Goal: Task Accomplishment & Management: Use online tool/utility

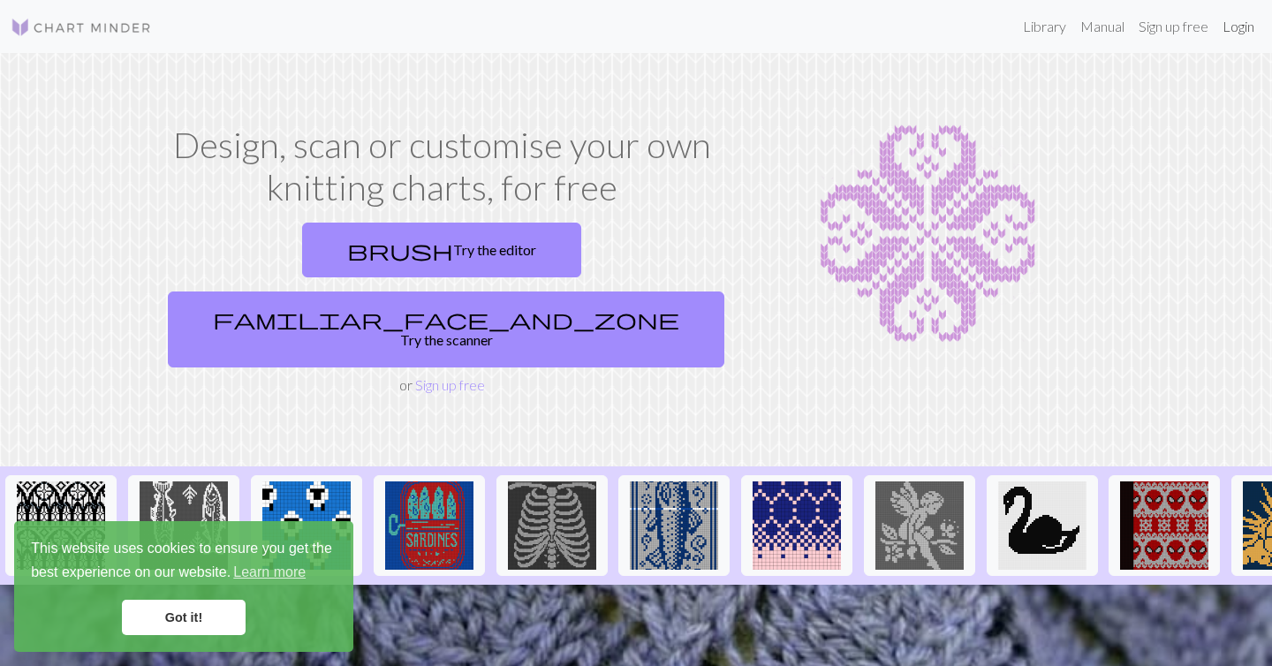
click at [1244, 25] on link "Login" at bounding box center [1239, 26] width 46 height 35
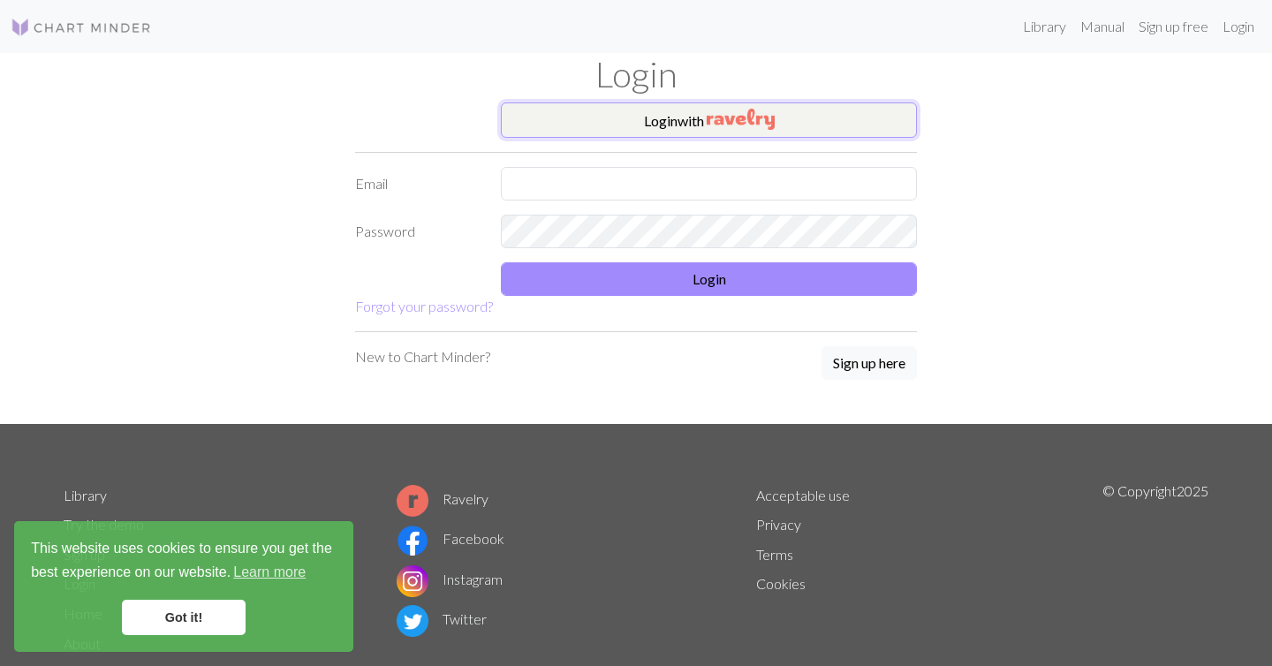
click at [671, 109] on button "Login with" at bounding box center [709, 120] width 416 height 35
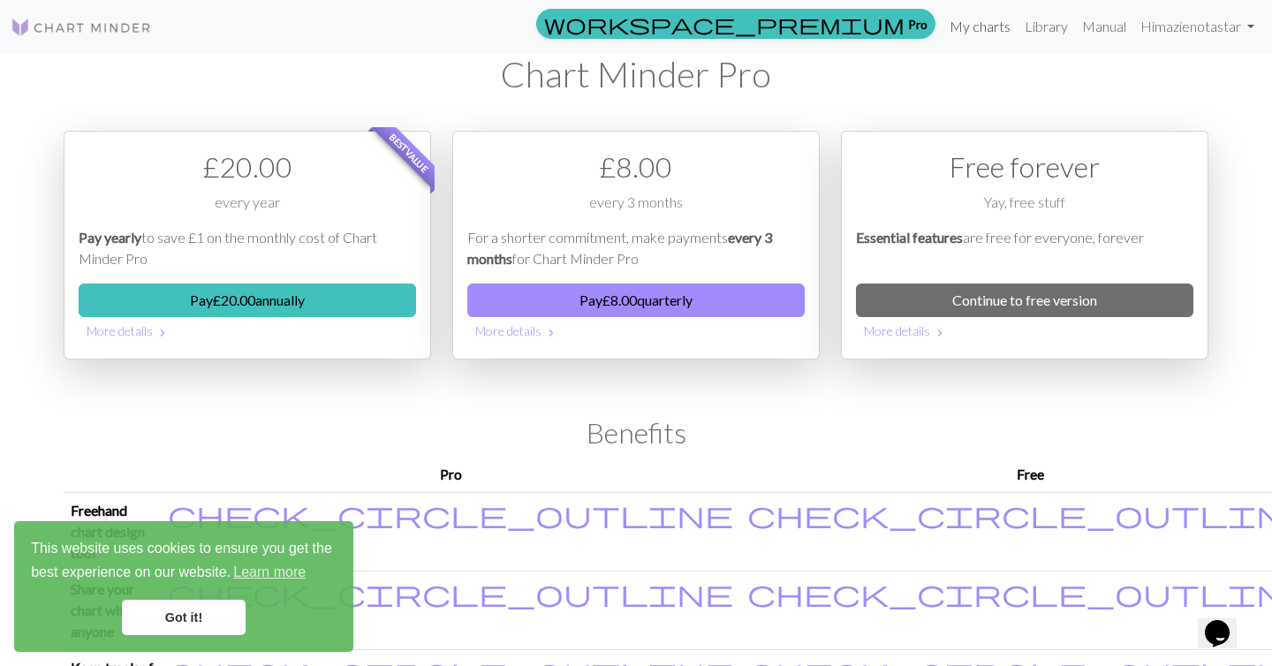
click at [991, 28] on link "My charts" at bounding box center [980, 26] width 75 height 35
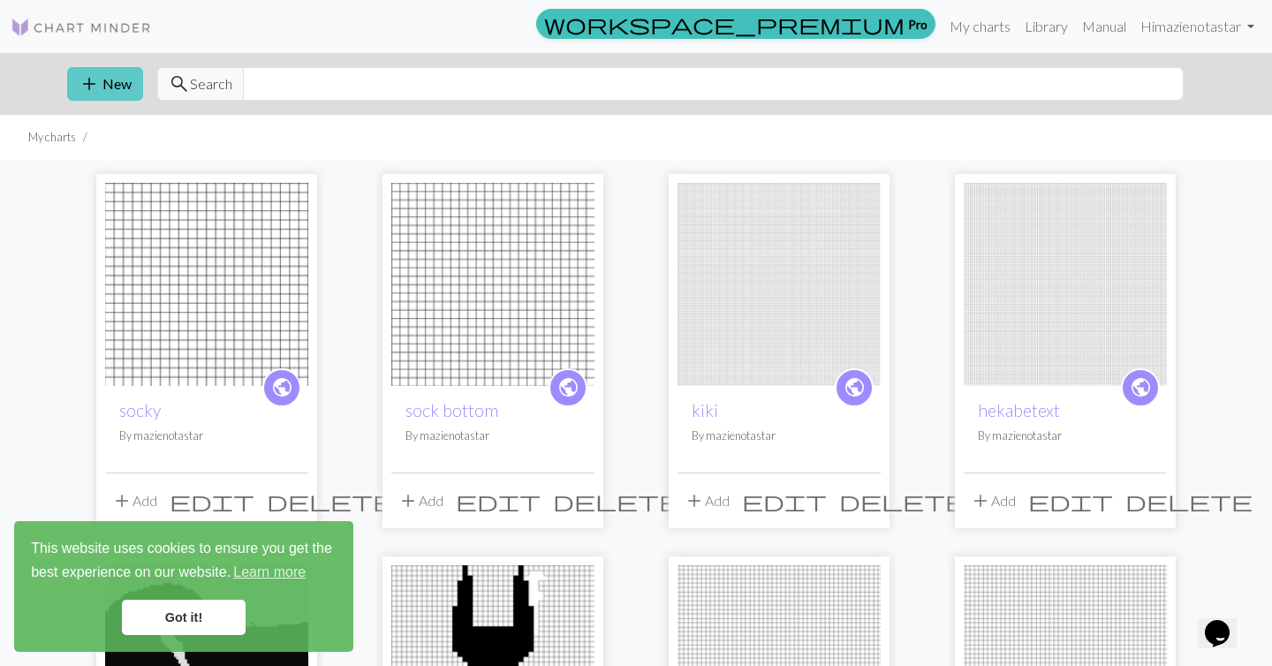
click at [101, 85] on button "add New" at bounding box center [105, 84] width 76 height 34
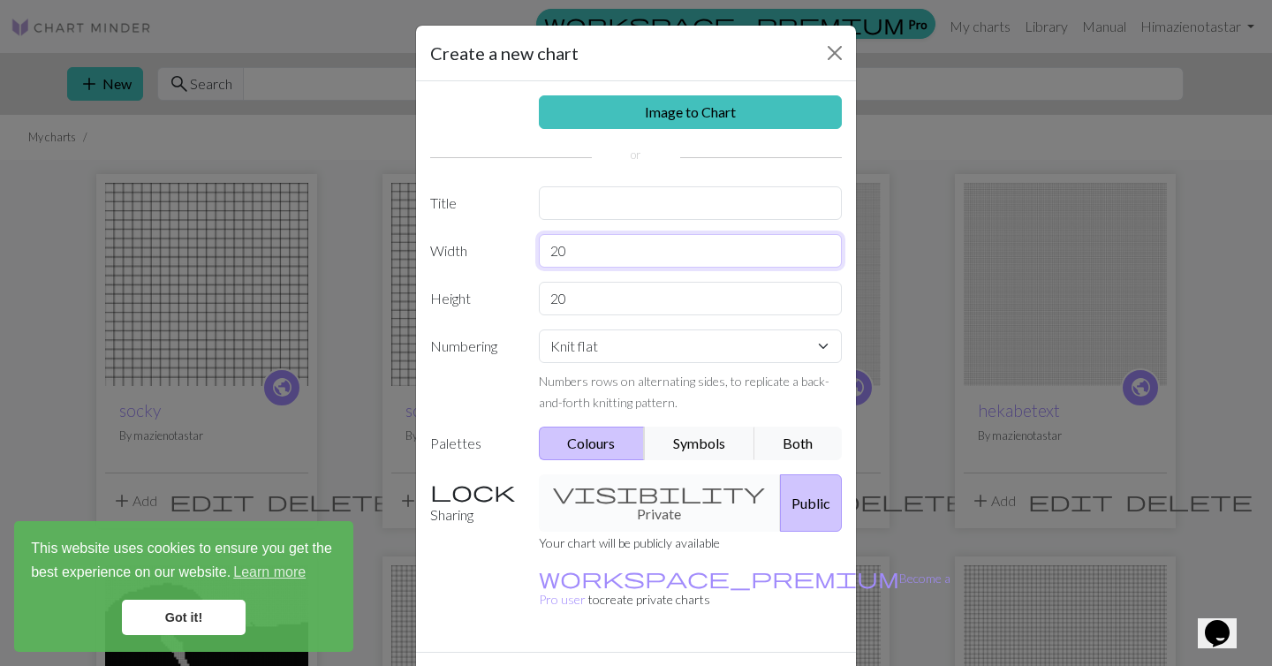
click at [588, 251] on input "20" at bounding box center [691, 251] width 304 height 34
type input "34"
click at [573, 294] on input "20" at bounding box center [691, 299] width 304 height 34
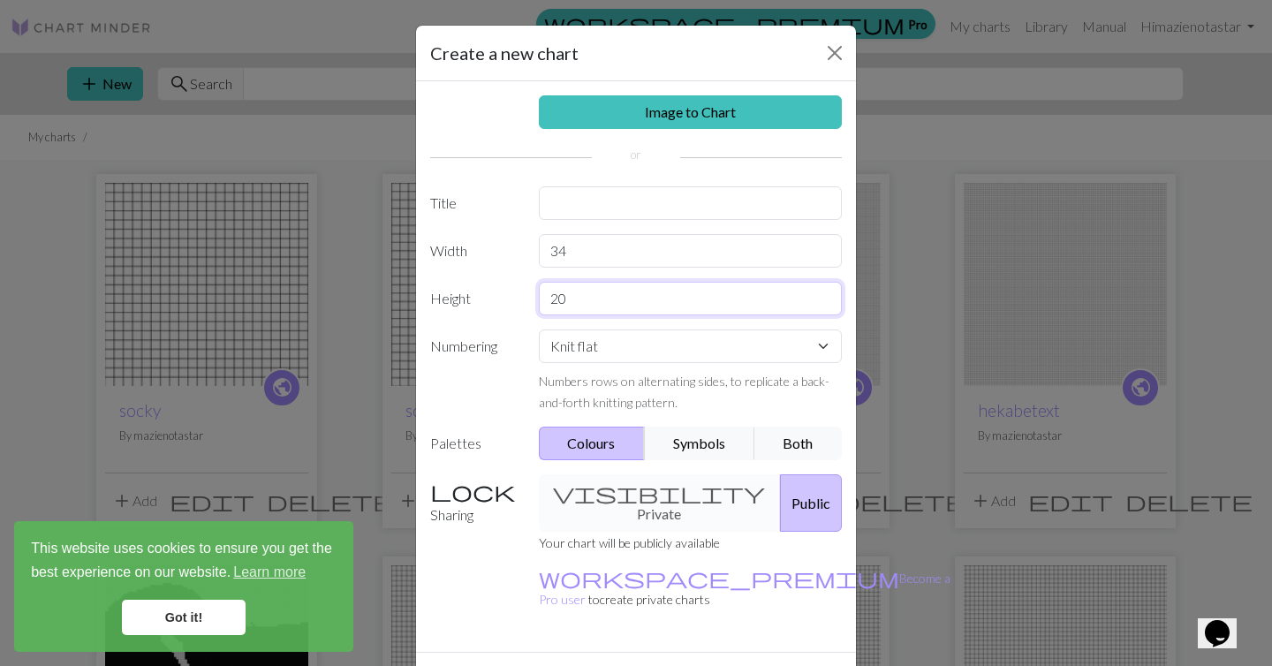
click at [573, 294] on input "20" at bounding box center [691, 299] width 304 height 34
type input "57"
click at [600, 345] on select "Knit flat Knit in the round Lace knitting Cross stitch" at bounding box center [691, 347] width 304 height 34
click at [539, 330] on select "Knit flat Knit in the round Lace knitting Cross stitch" at bounding box center [691, 347] width 304 height 34
click at [666, 498] on div "visibility Private Public" at bounding box center [690, 503] width 325 height 57
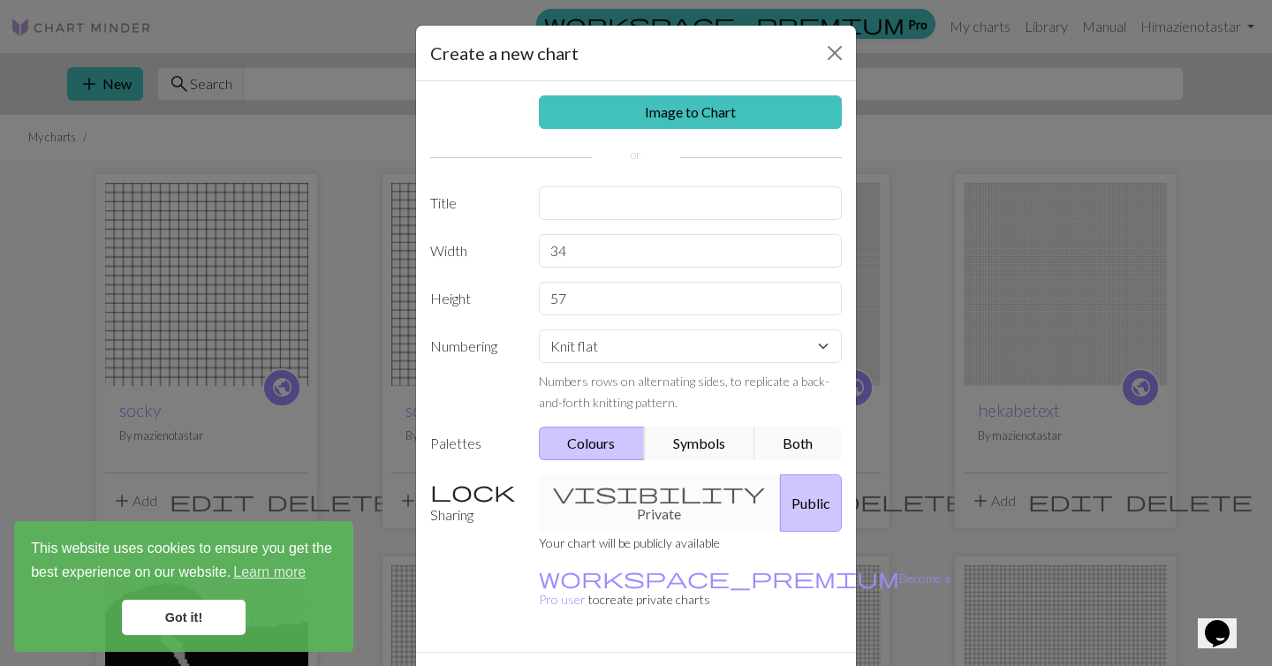
click at [655, 497] on div "visibility Private Public" at bounding box center [690, 503] width 325 height 57
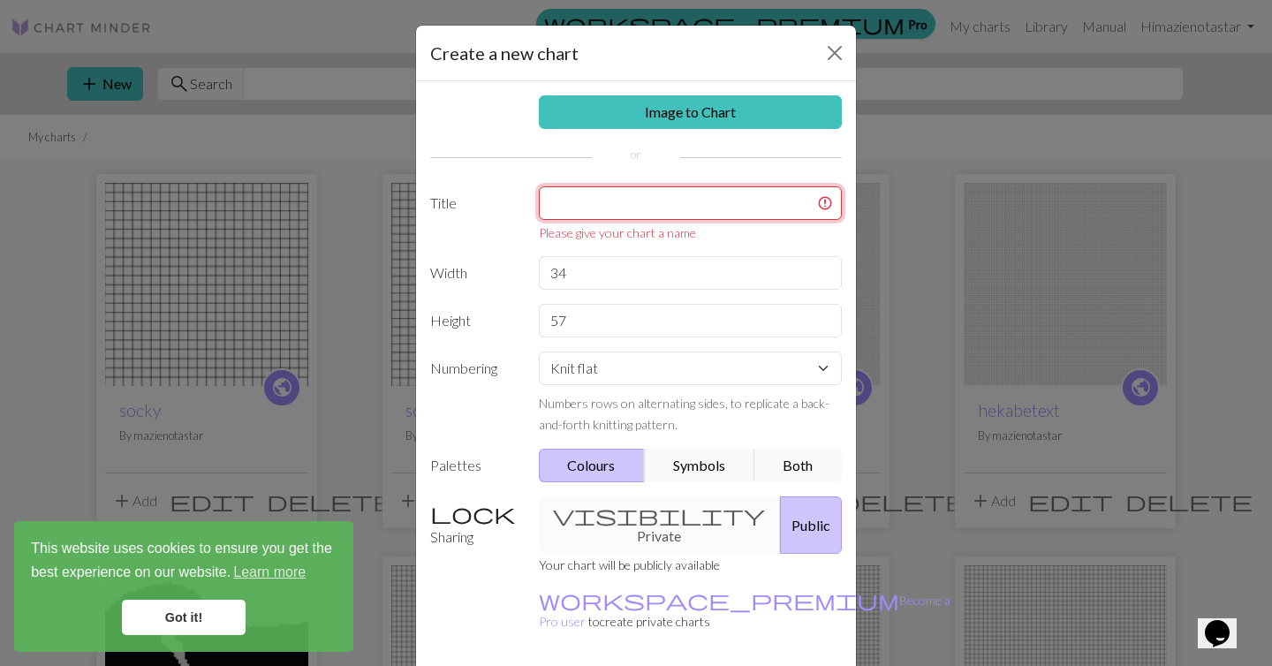
click at [614, 186] on input "text" at bounding box center [691, 203] width 304 height 34
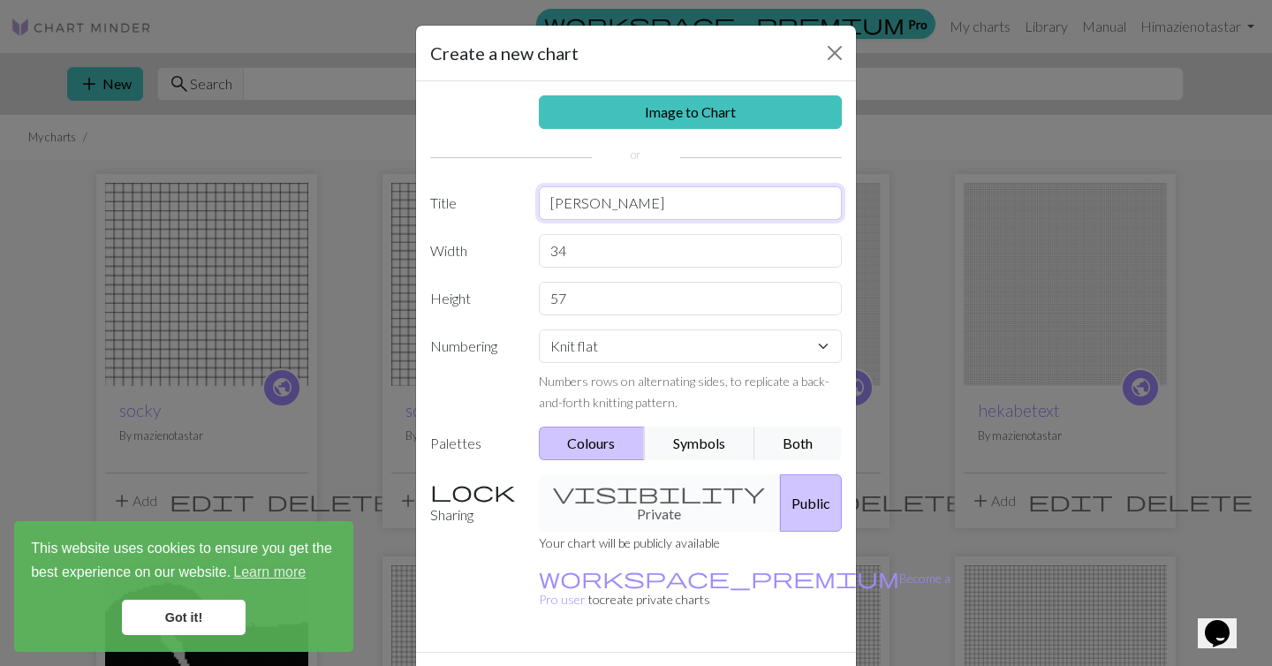
type input "[PERSON_NAME]"
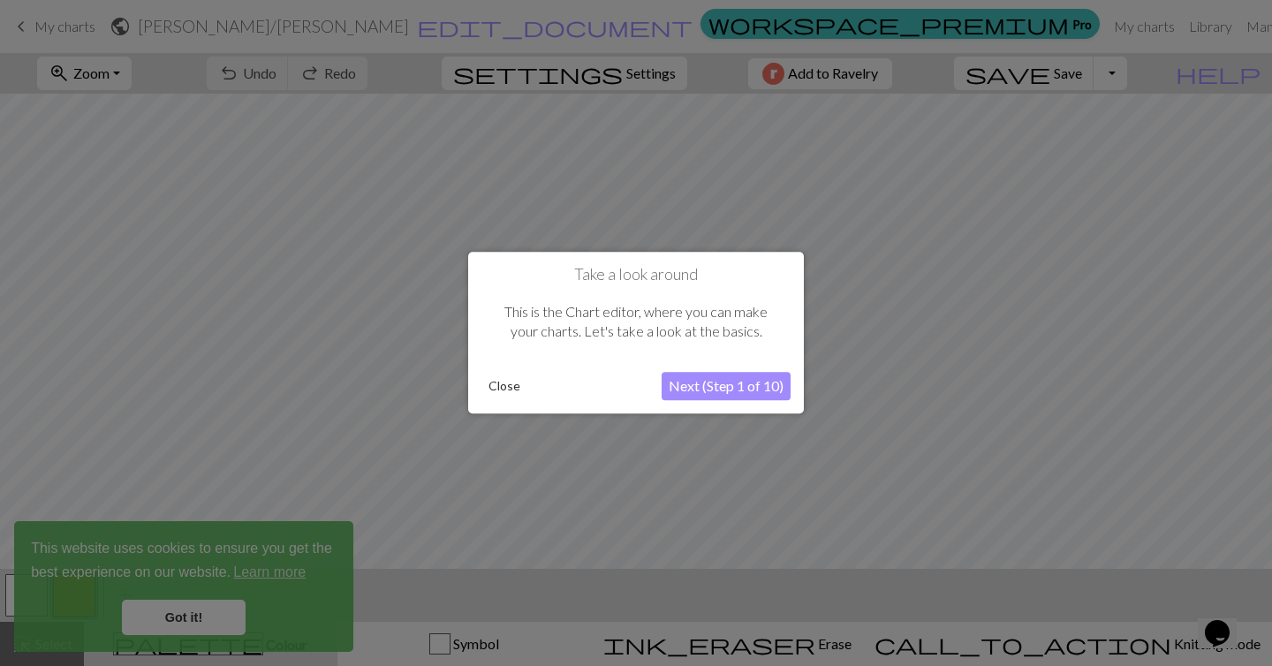
click at [490, 385] on button "Close" at bounding box center [505, 387] width 46 height 27
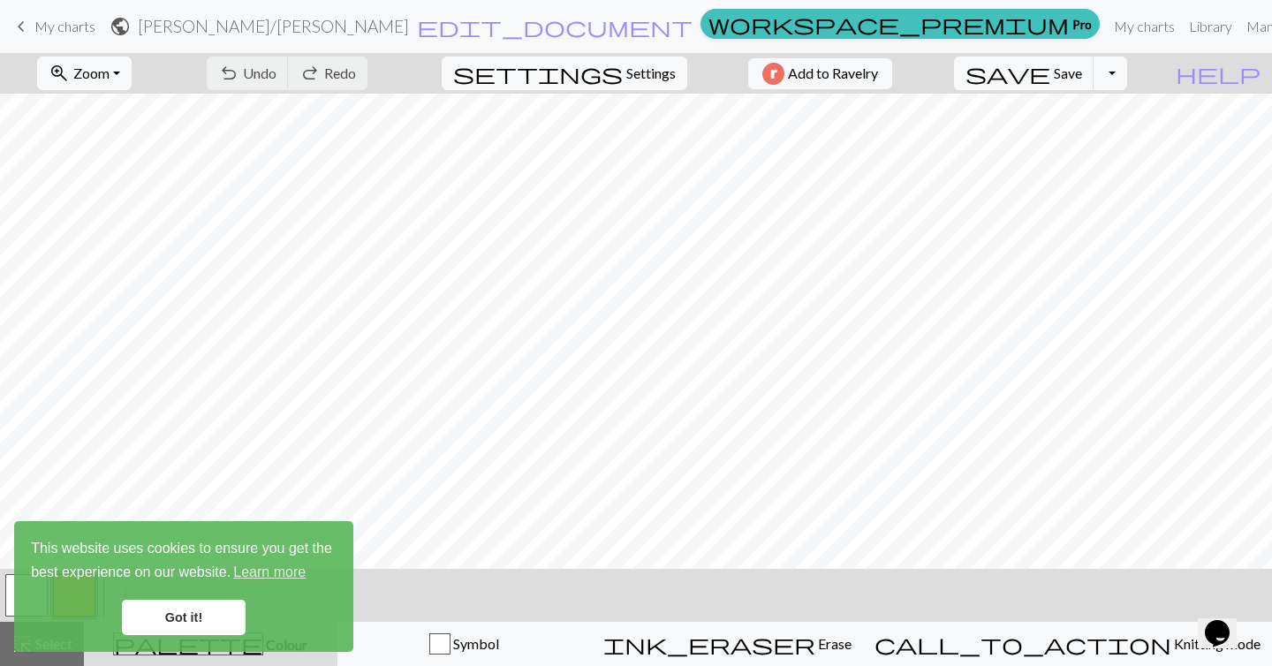
click at [213, 614] on link "Got it!" at bounding box center [184, 617] width 124 height 35
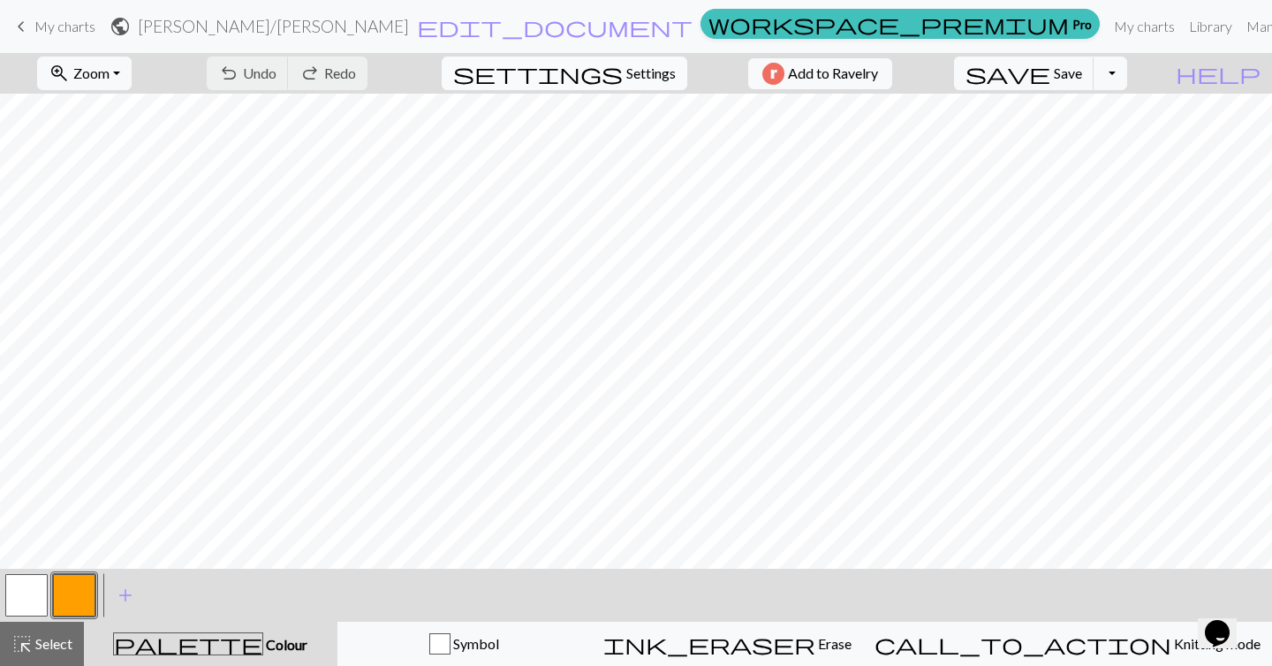
click at [664, 68] on span "Settings" at bounding box center [651, 73] width 49 height 21
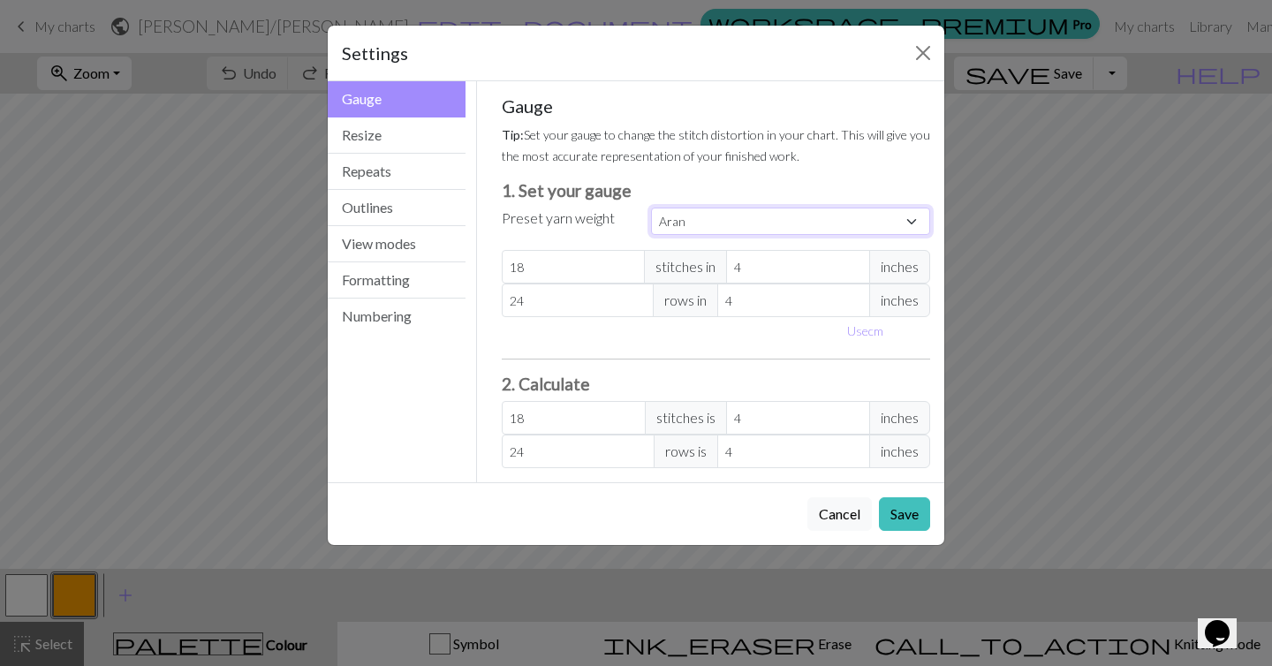
click at [710, 211] on select "Custom Square Lace Light Fingering Fingering Sport Double knit Worsted Aran Bul…" at bounding box center [790, 221] width 279 height 27
select select "bulky"
click at [651, 208] on select "Custom Square Lace Light Fingering Fingering Sport Double knit Worsted Aran Bul…" at bounding box center [790, 221] width 279 height 27
type input "14"
type input "19"
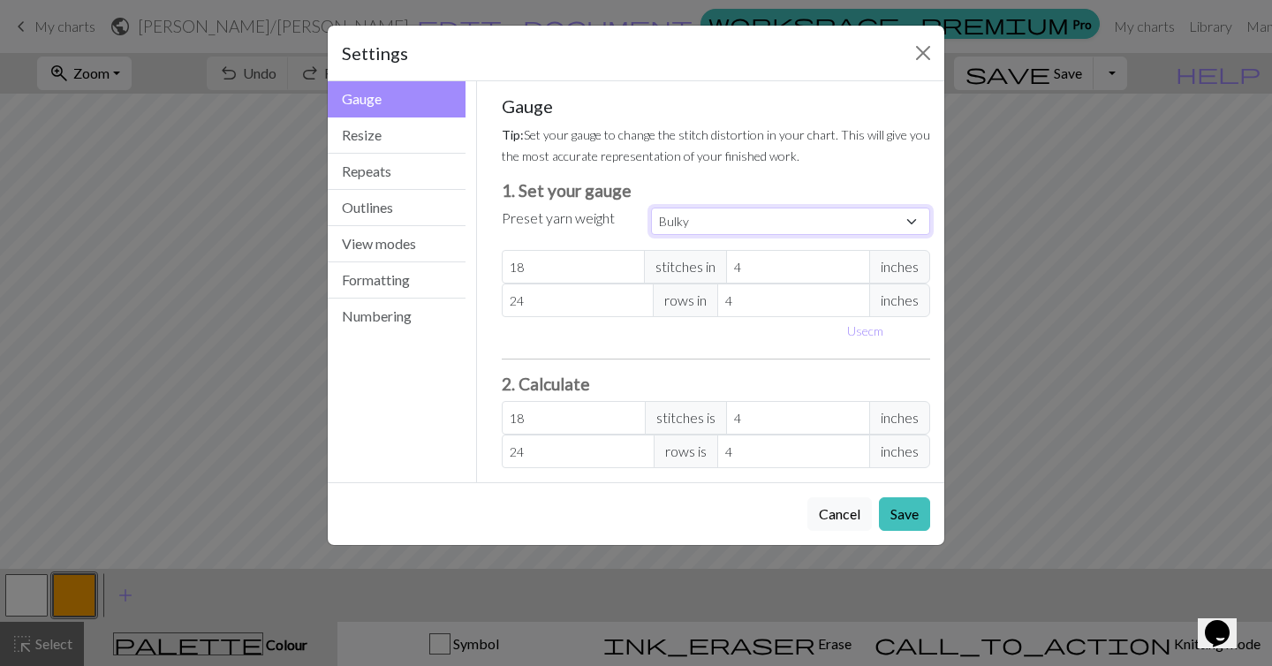
type input "14"
type input "19"
click at [393, 136] on button "Resize" at bounding box center [397, 136] width 138 height 36
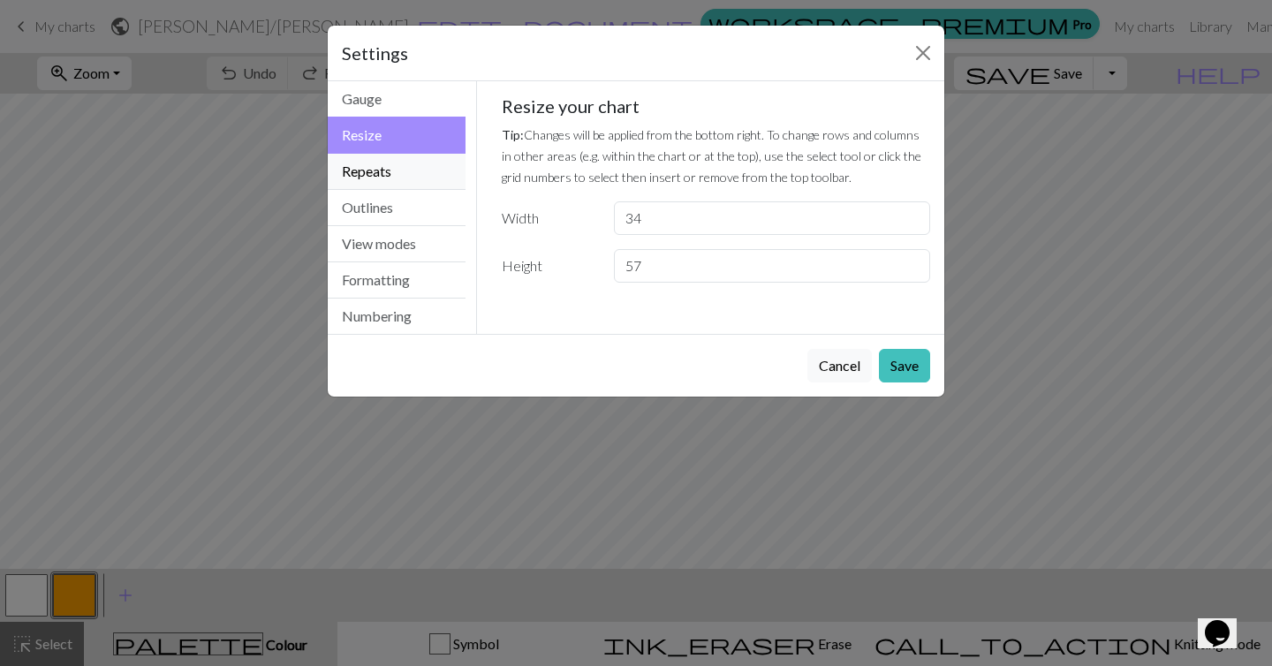
click at [376, 170] on button "Repeats" at bounding box center [397, 172] width 138 height 36
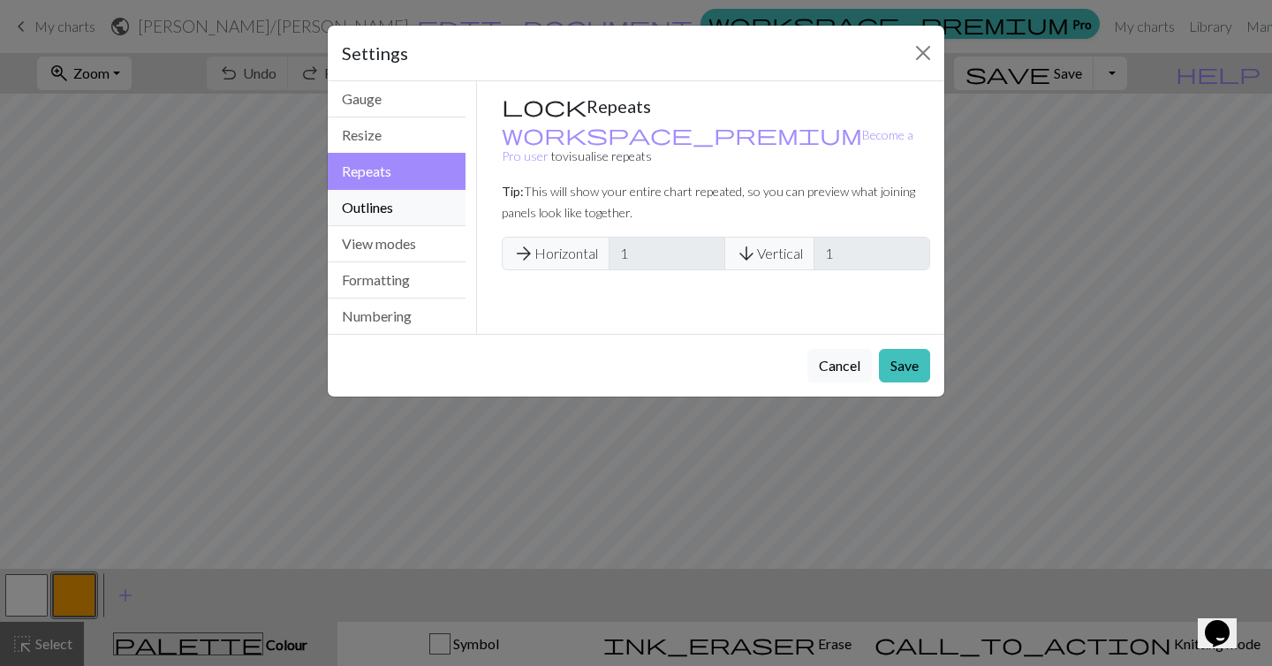
click at [375, 200] on button "Outlines" at bounding box center [397, 208] width 138 height 36
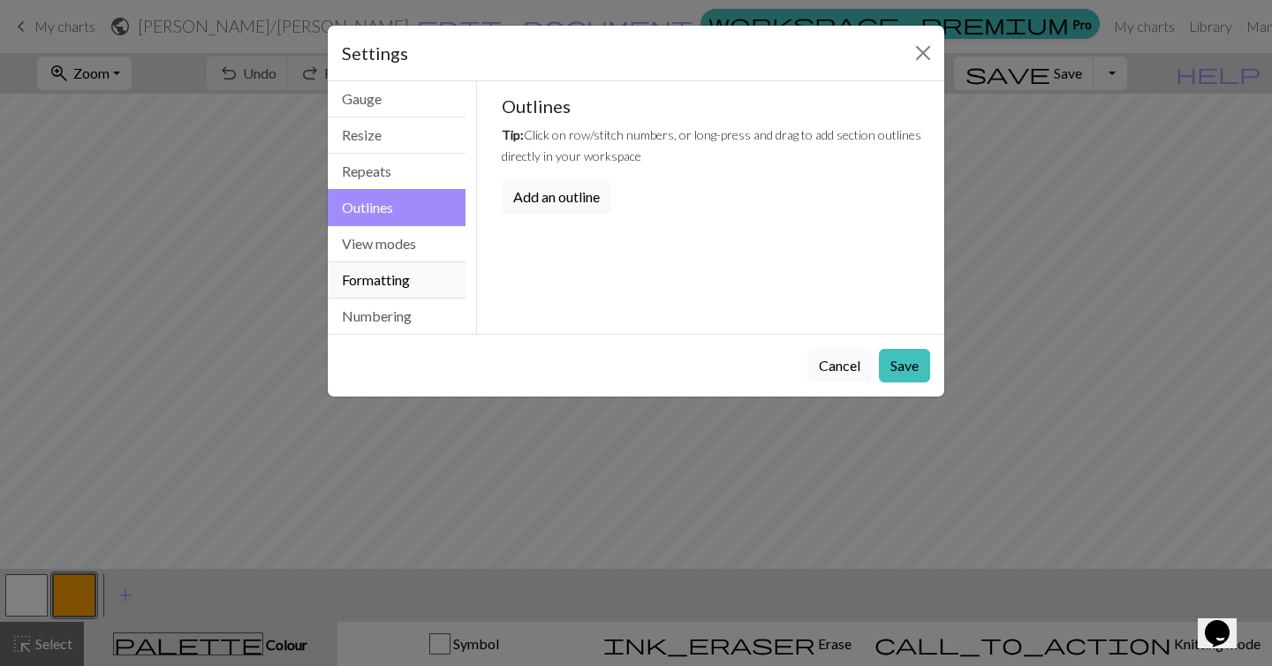
click at [368, 284] on button "Formatting" at bounding box center [397, 280] width 138 height 36
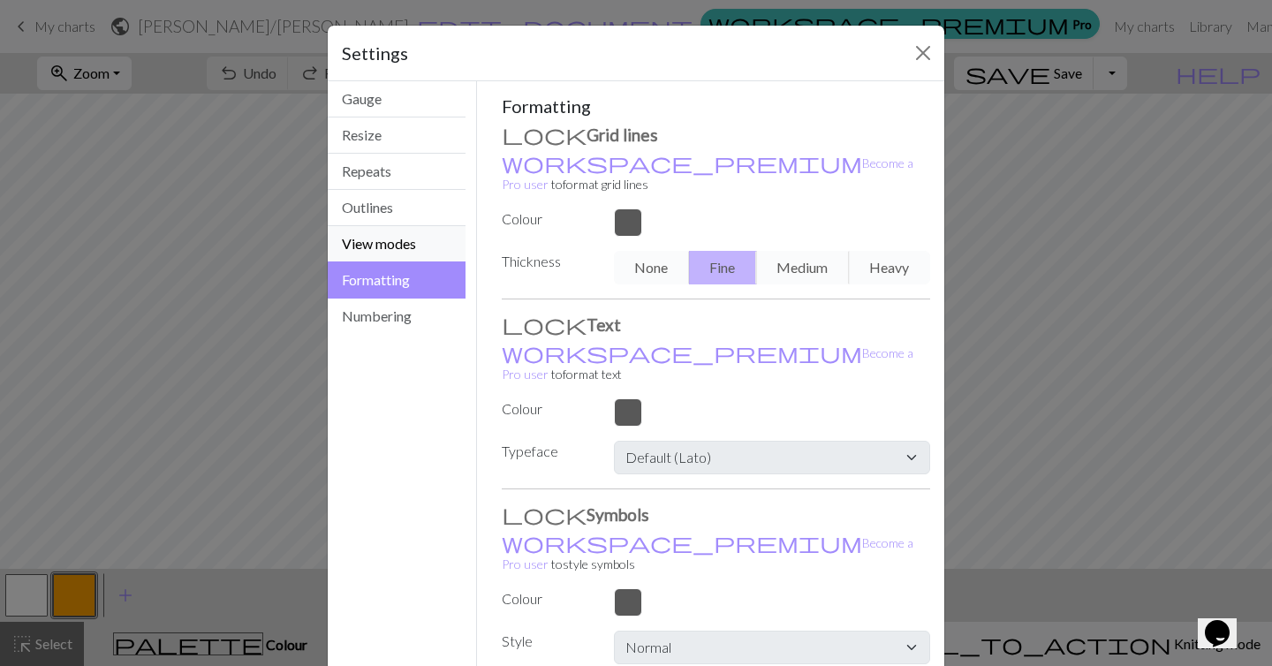
click at [382, 248] on button "View modes" at bounding box center [397, 244] width 138 height 36
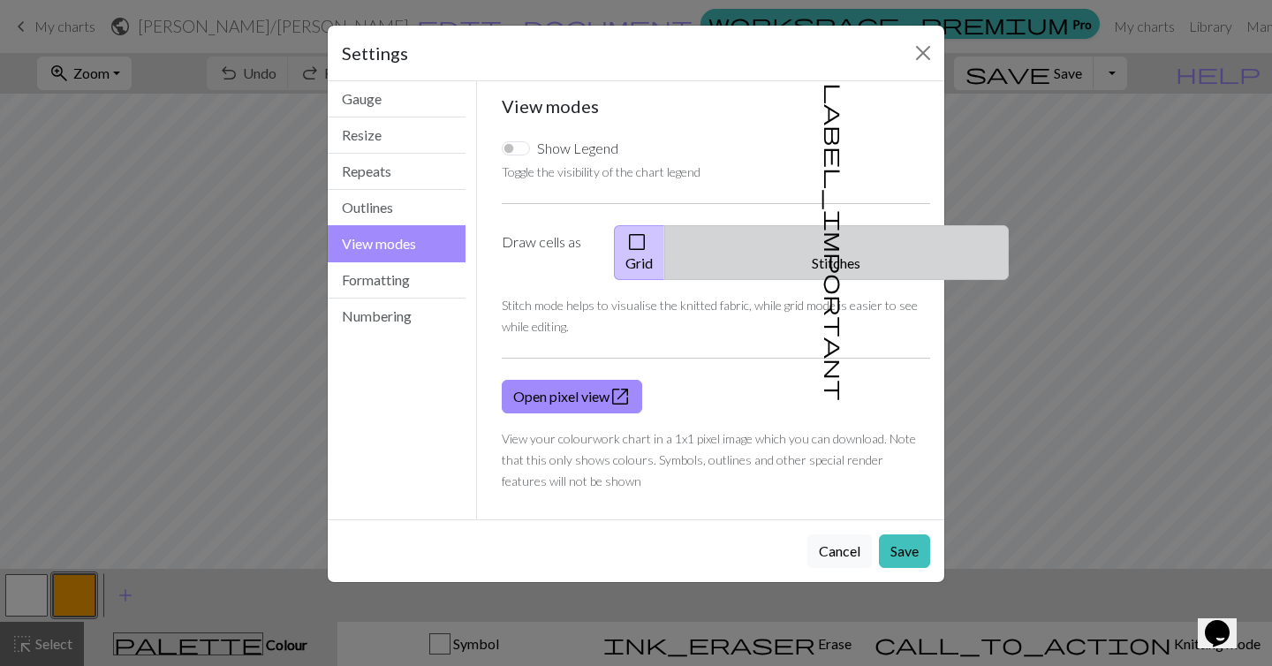
click at [858, 249] on button "label_important Stitches" at bounding box center [837, 252] width 345 height 55
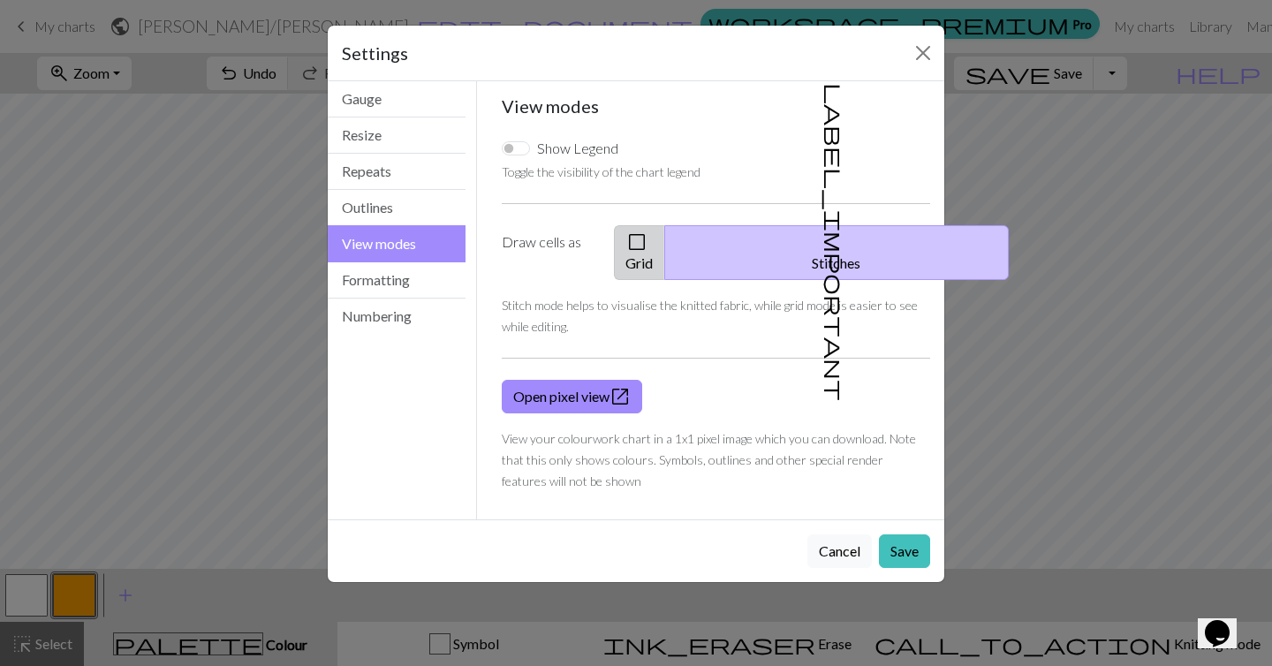
click at [665, 243] on button "check_box_outline_blank Grid" at bounding box center [639, 252] width 51 height 55
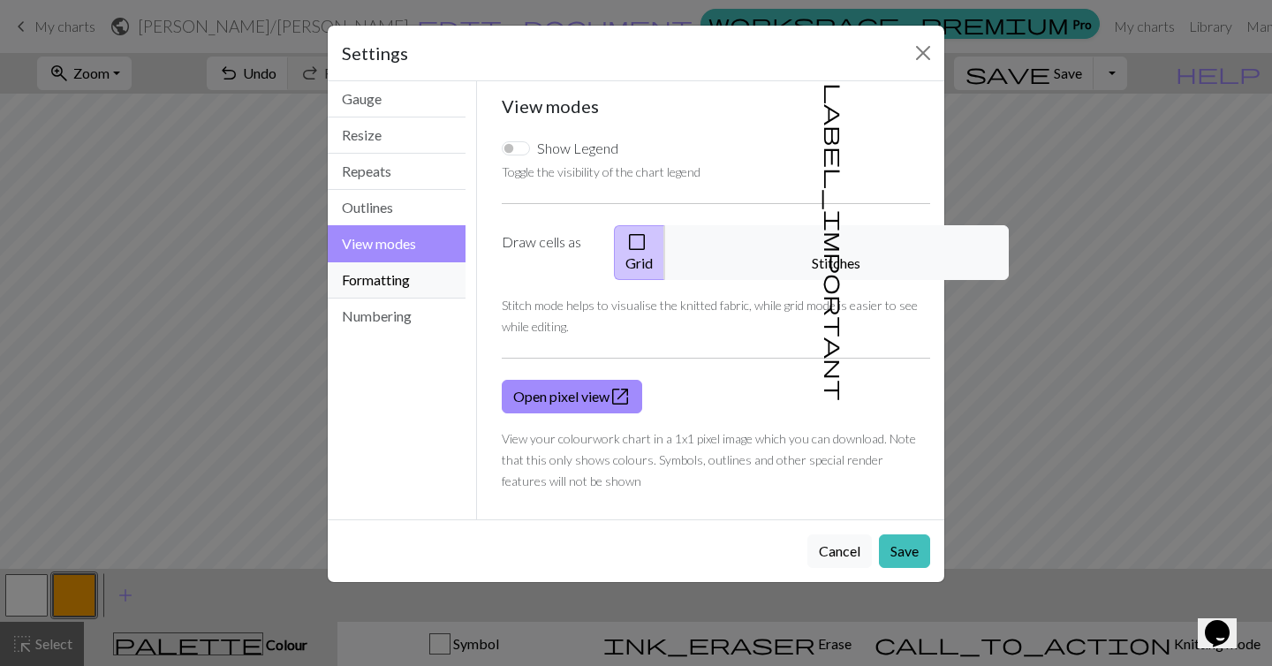
click at [372, 288] on button "Formatting" at bounding box center [397, 280] width 138 height 36
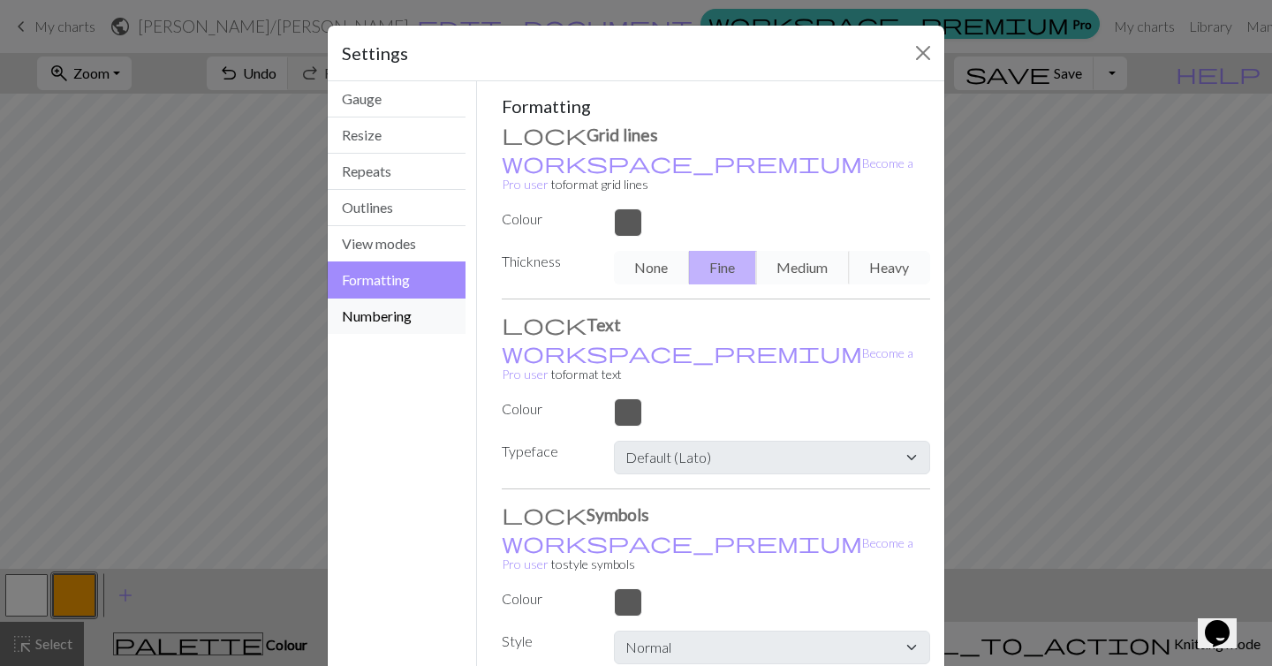
click at [357, 319] on button "Numbering" at bounding box center [397, 316] width 138 height 35
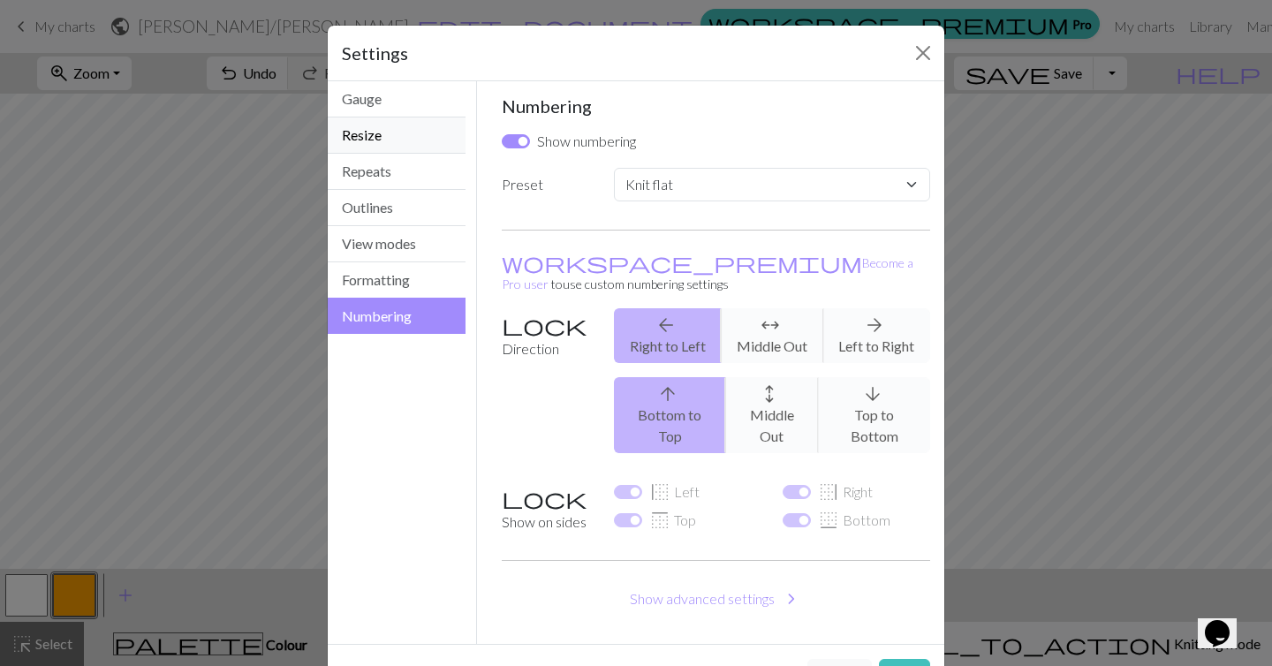
click at [380, 129] on button "Resize" at bounding box center [397, 136] width 138 height 36
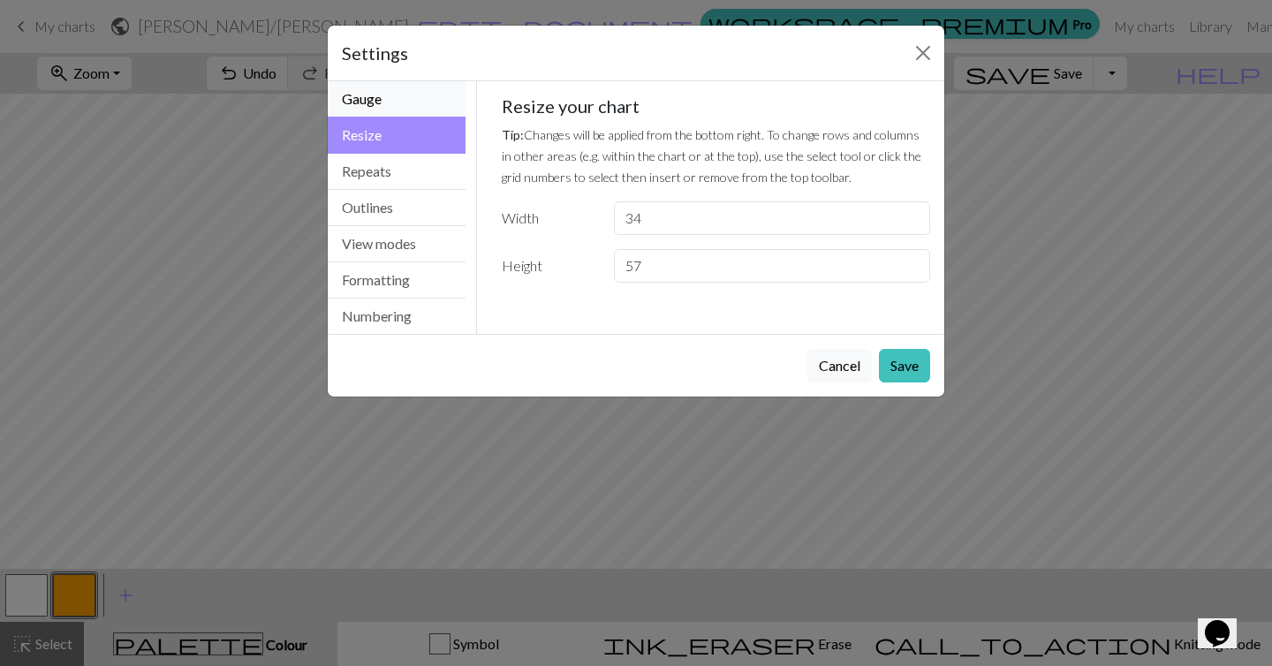
click at [393, 95] on button "Gauge" at bounding box center [397, 99] width 138 height 36
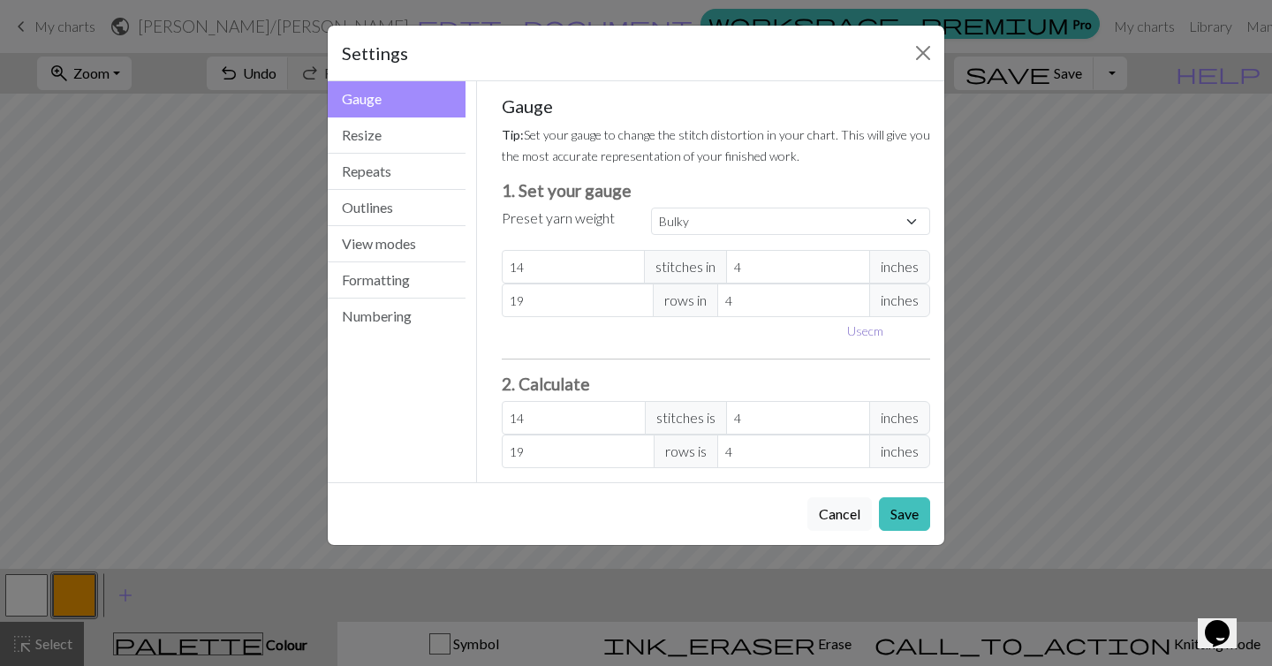
click at [873, 338] on button "Use cm" at bounding box center [865, 330] width 52 height 27
type input "10.16"
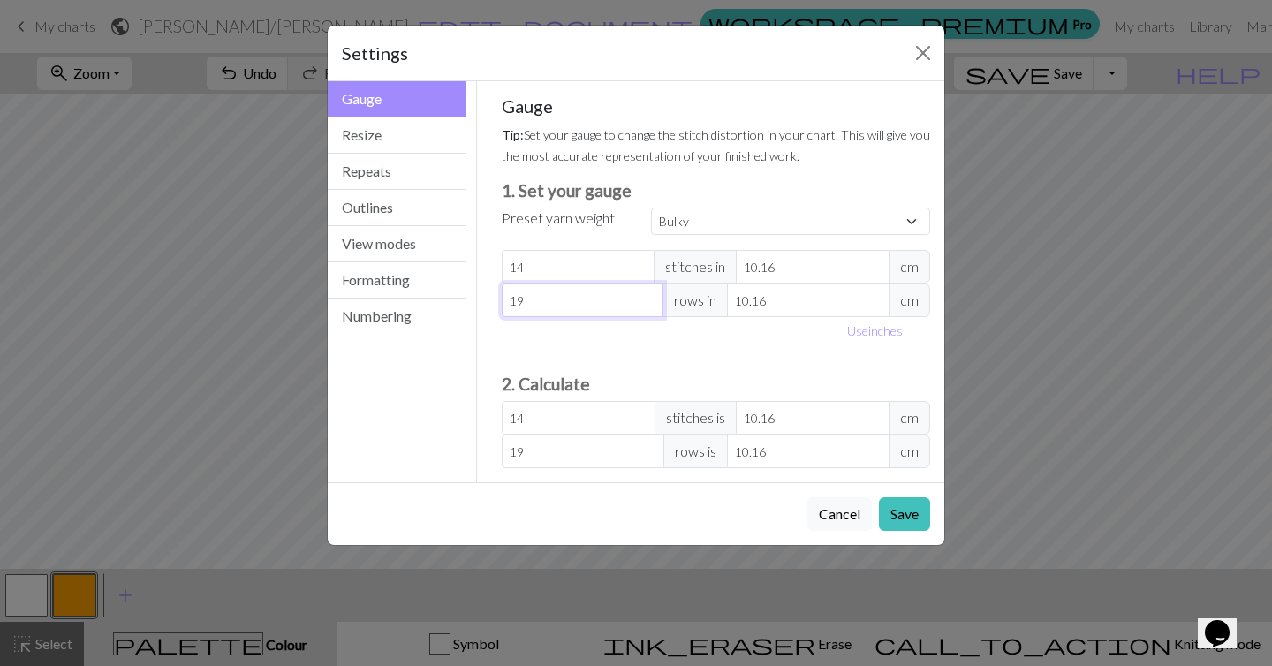
click at [590, 300] on input "19" at bounding box center [583, 301] width 163 height 34
select select "custom"
type input "3"
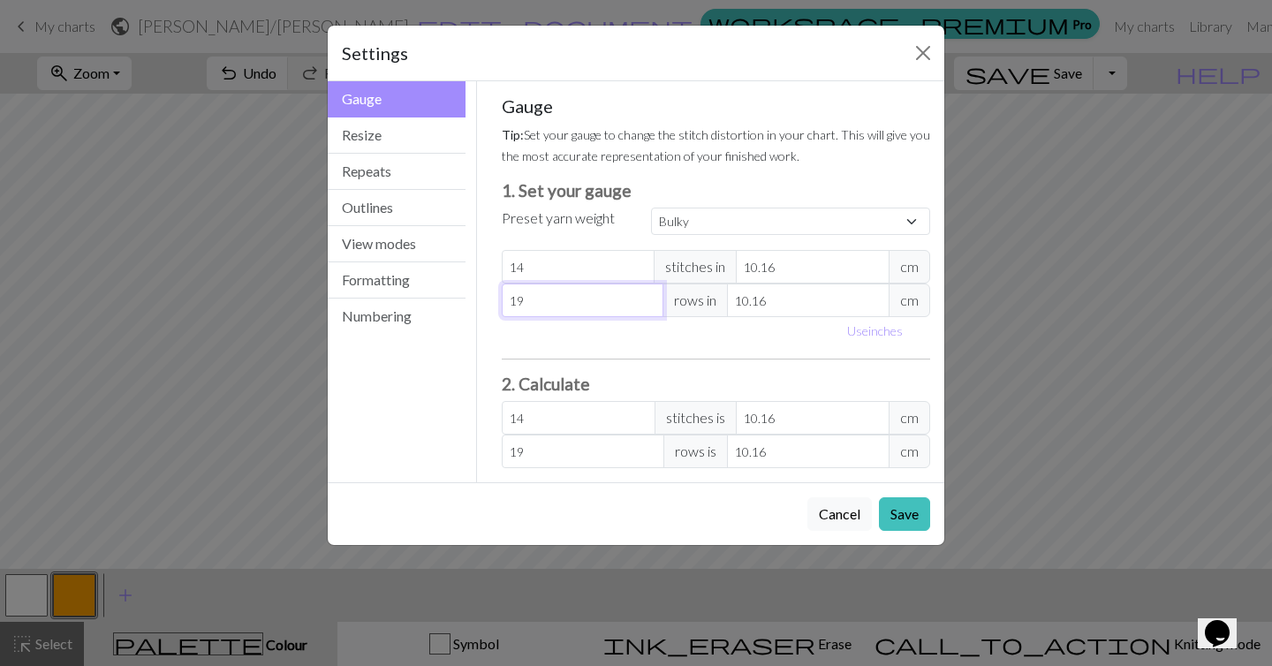
type input "3"
click at [793, 304] on input "10.16" at bounding box center [808, 301] width 163 height 34
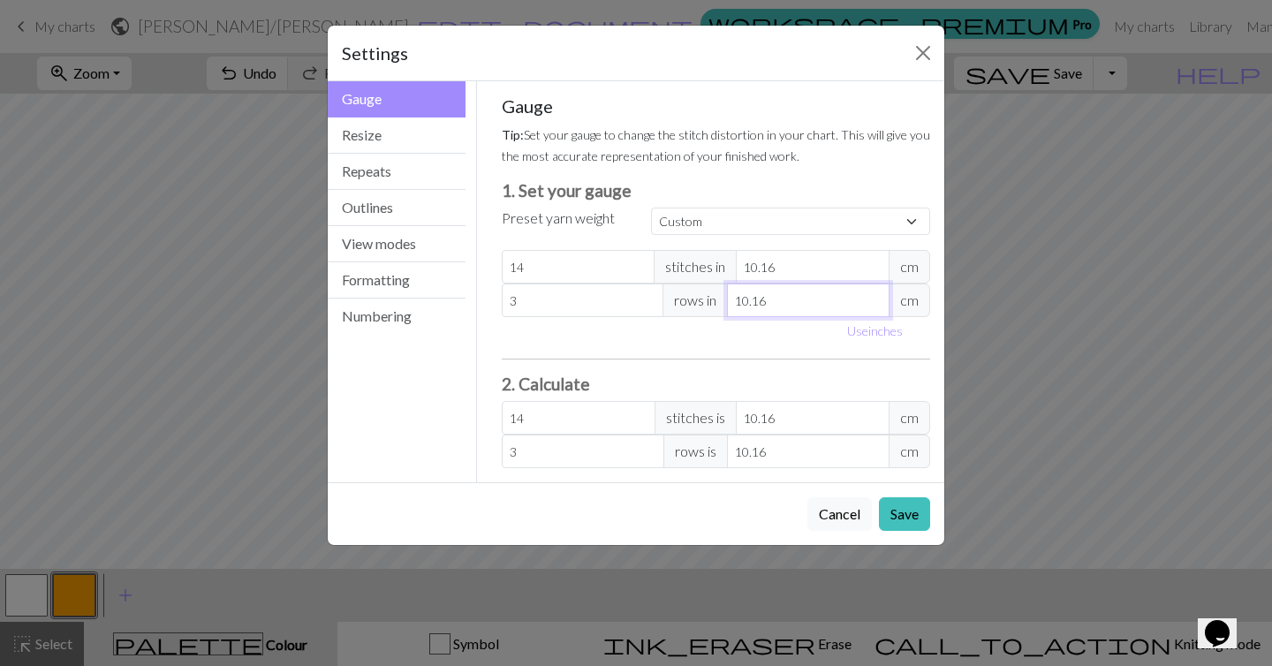
type input "2"
type input "15.24"
type input "2.5"
type input "12.19"
type input "2.5"
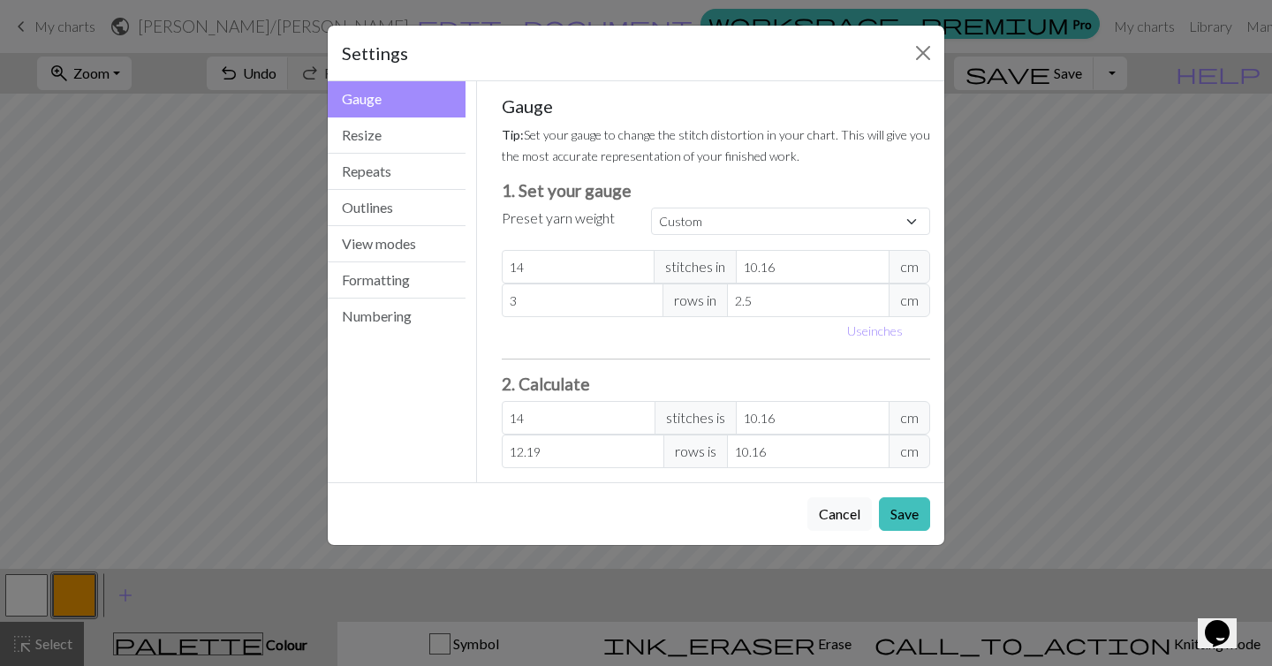
click at [766, 343] on div "Use inches" at bounding box center [716, 330] width 451 height 27
click at [570, 270] on input "14" at bounding box center [579, 267] width 154 height 34
type input "4"
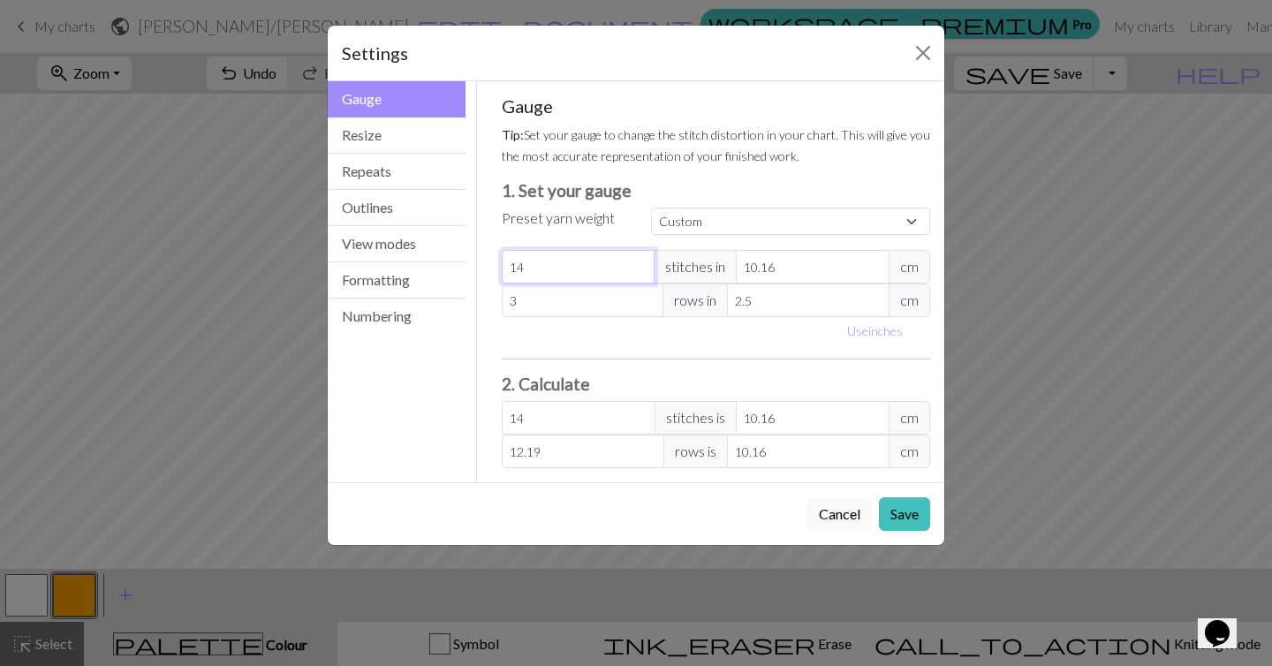
type input "4"
click at [775, 270] on input "10.16" at bounding box center [813, 267] width 154 height 34
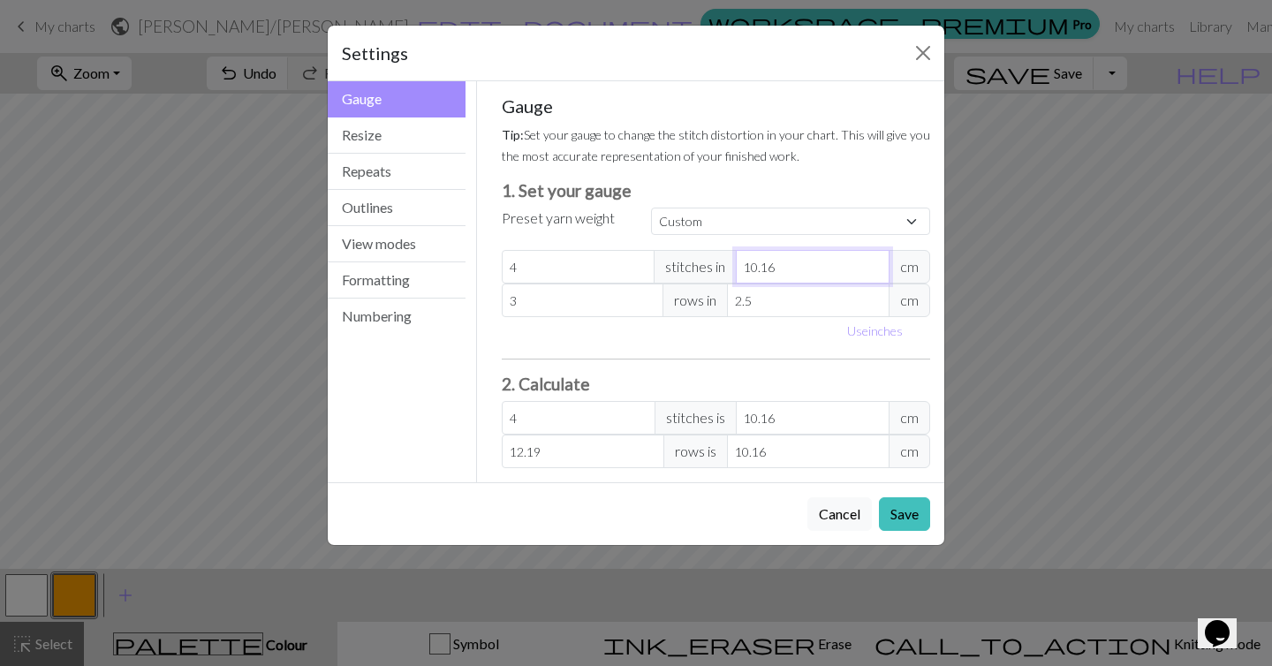
type input "3"
type input "13.55"
type input "3"
click at [741, 337] on div "Use inches" at bounding box center [716, 330] width 451 height 27
click at [551, 297] on input "3" at bounding box center [583, 301] width 163 height 34
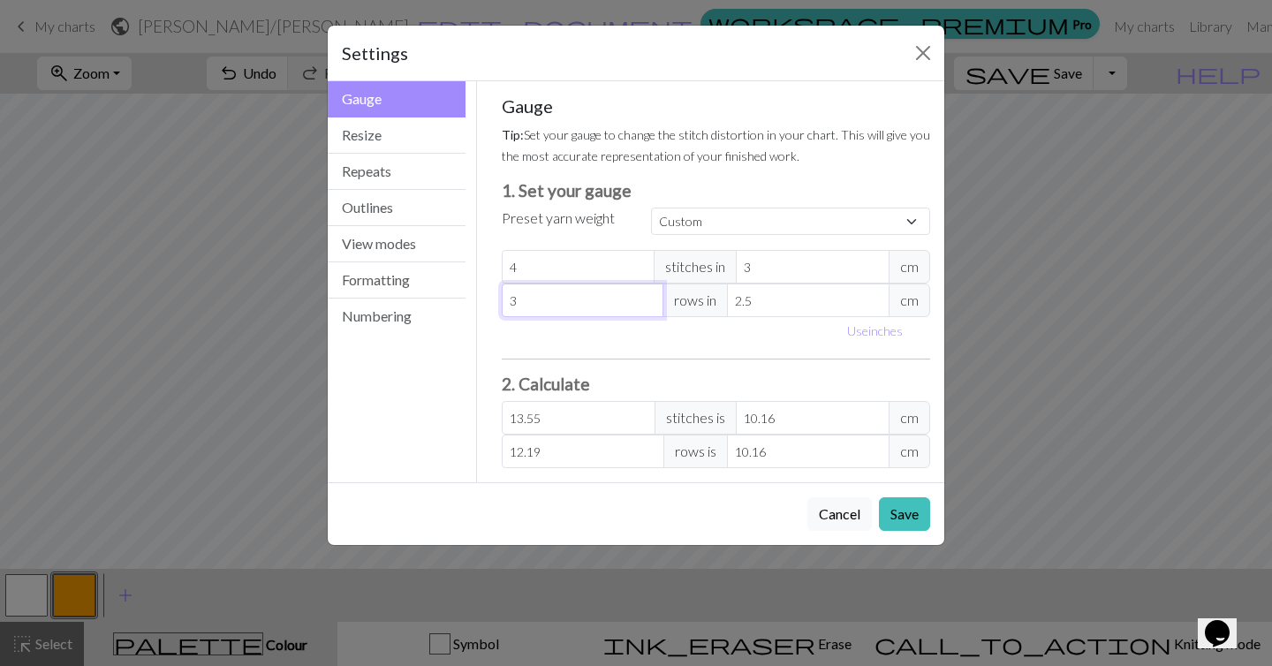
click at [551, 297] on input "3" at bounding box center [583, 301] width 163 height 34
type input "0"
type input "6"
type input "24.38"
type input "6"
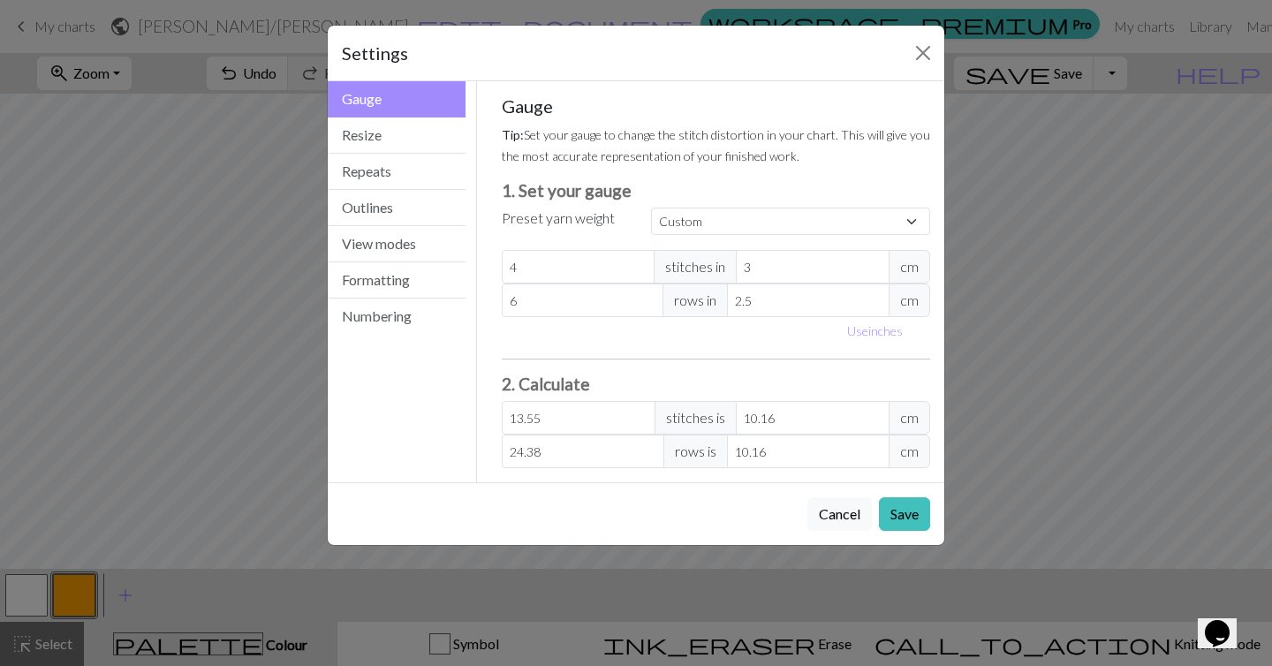
click at [649, 338] on div "Use inches" at bounding box center [716, 330] width 451 height 27
click at [908, 528] on button "Save" at bounding box center [904, 515] width 51 height 34
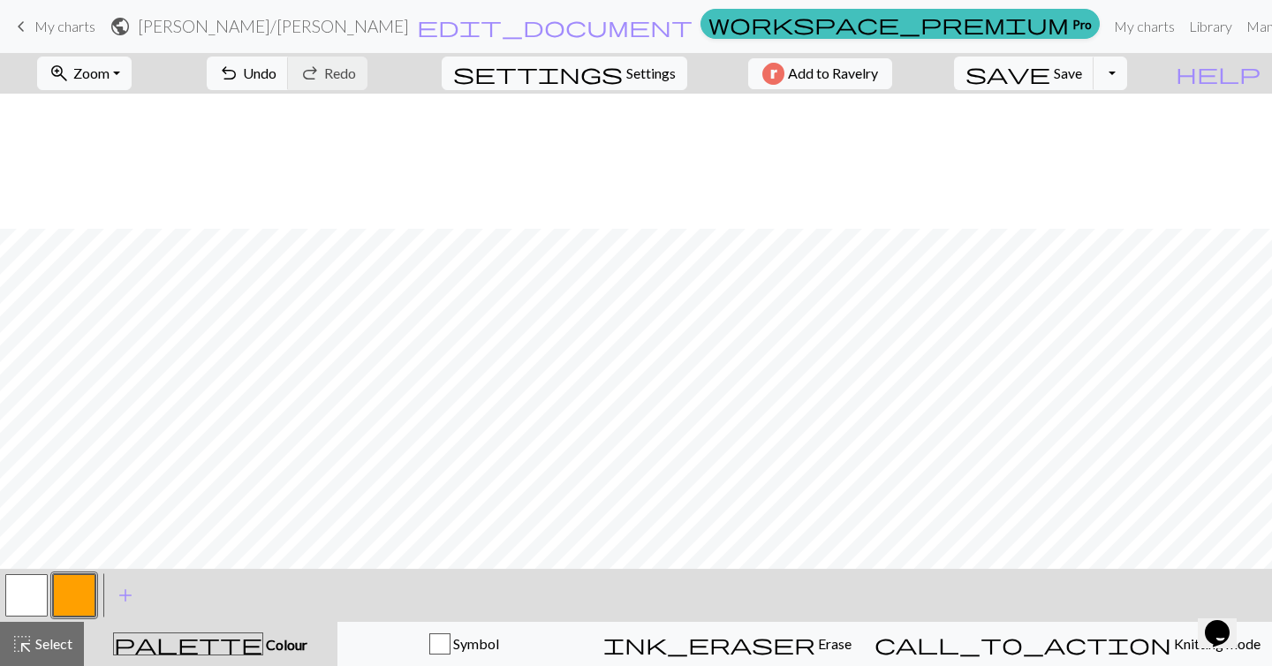
scroll to position [135, 0]
click at [103, 61] on button "zoom_in Zoom Zoom" at bounding box center [84, 74] width 95 height 34
click at [103, 113] on button "Fit all" at bounding box center [108, 112] width 140 height 28
